Goal: Information Seeking & Learning: Learn about a topic

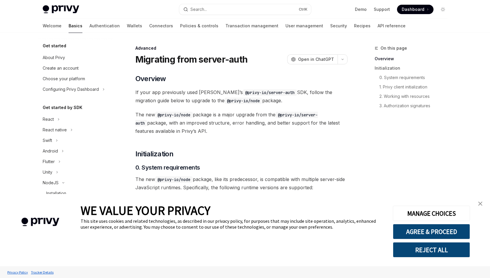
type textarea "*"
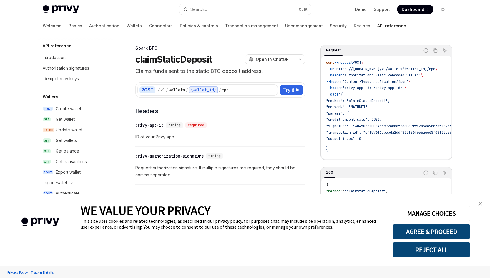
scroll to position [123, 0]
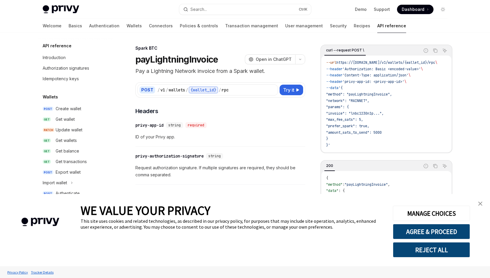
scroll to position [155, 0]
